Goal: Find specific page/section: Find specific page/section

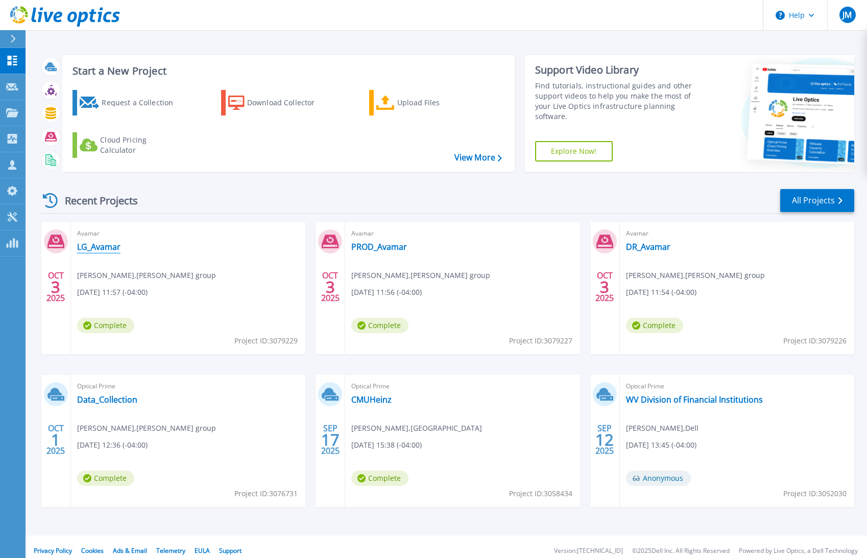
click at [87, 246] on link "LG_Avamar" at bounding box center [98, 246] width 43 height 10
click at [648, 247] on link "DR_Avamar" at bounding box center [648, 246] width 44 height 10
click at [386, 246] on link "PROD_Avamar" at bounding box center [379, 246] width 56 height 10
click at [105, 245] on link "LG_Avamar" at bounding box center [98, 246] width 43 height 10
click at [95, 247] on link "LG_Avamar" at bounding box center [98, 246] width 43 height 10
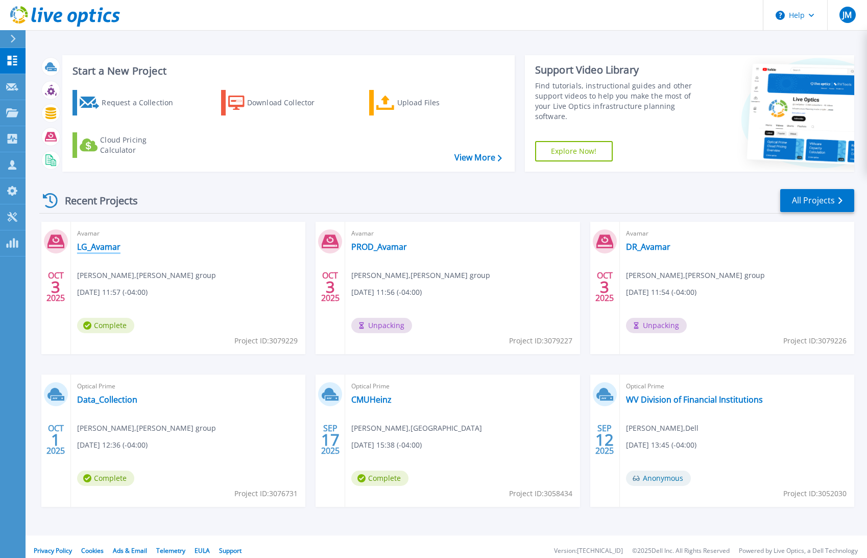
click at [98, 250] on link "LG_Avamar" at bounding box center [98, 246] width 43 height 10
click at [388, 240] on div "Avamar PROD_Avamar Mark Zahn , AUDIA group 10/03/2025, 11:56 (-04:00) Processin…" at bounding box center [462, 288] width 234 height 132
click at [381, 246] on link "PROD_Avamar" at bounding box center [379, 246] width 56 height 10
click at [643, 246] on link "DR_Avamar" at bounding box center [648, 246] width 44 height 10
